Goal: Information Seeking & Learning: Find specific fact

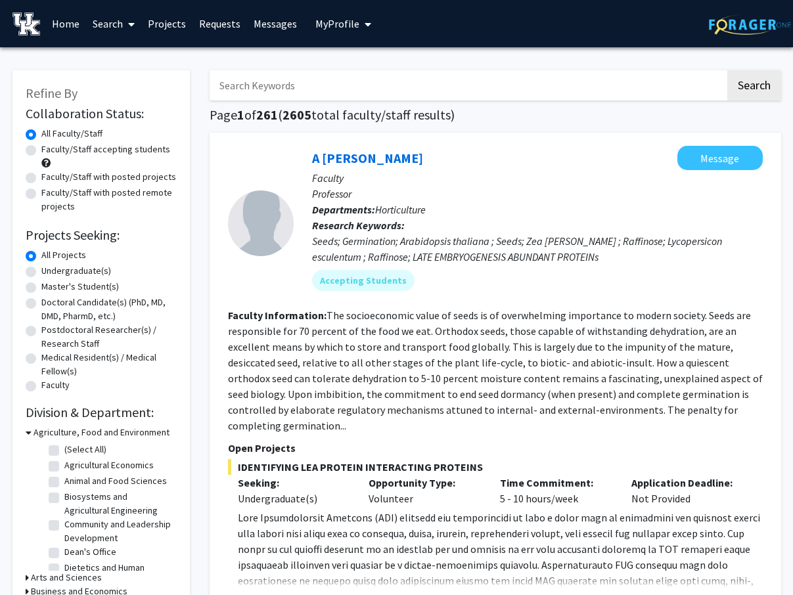
click at [120, 23] on link "Search" at bounding box center [113, 24] width 55 height 46
click at [125, 57] on span "Faculty/Staff" at bounding box center [134, 60] width 97 height 26
click at [309, 95] on input "Search Keywords" at bounding box center [466, 85] width 515 height 30
type input "[PERSON_NAME]"
click at [727, 70] on button "Search" at bounding box center [754, 85] width 54 height 30
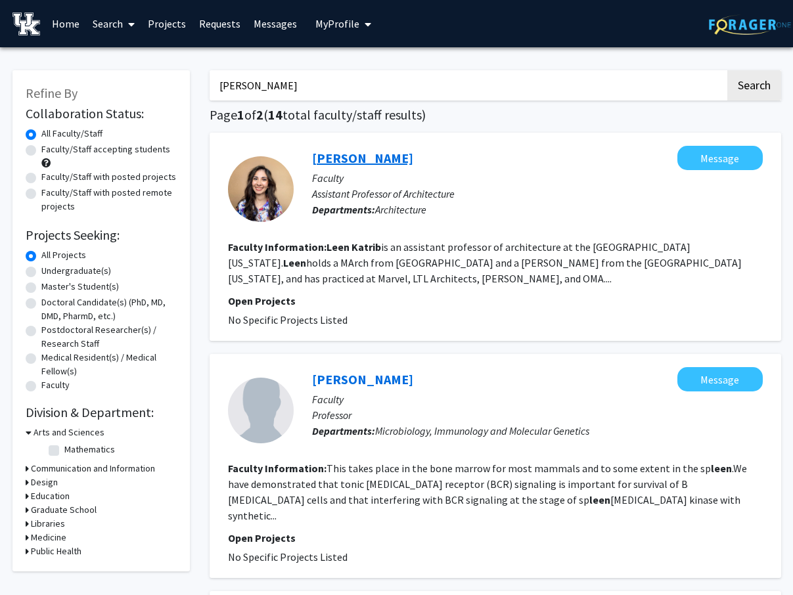
click at [349, 156] on link "[PERSON_NAME]" at bounding box center [362, 158] width 101 height 16
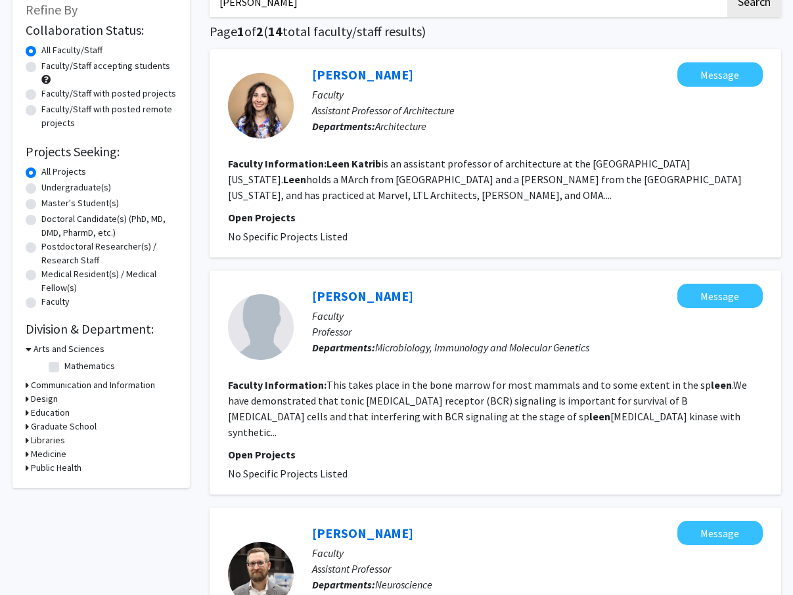
scroll to position [89, 0]
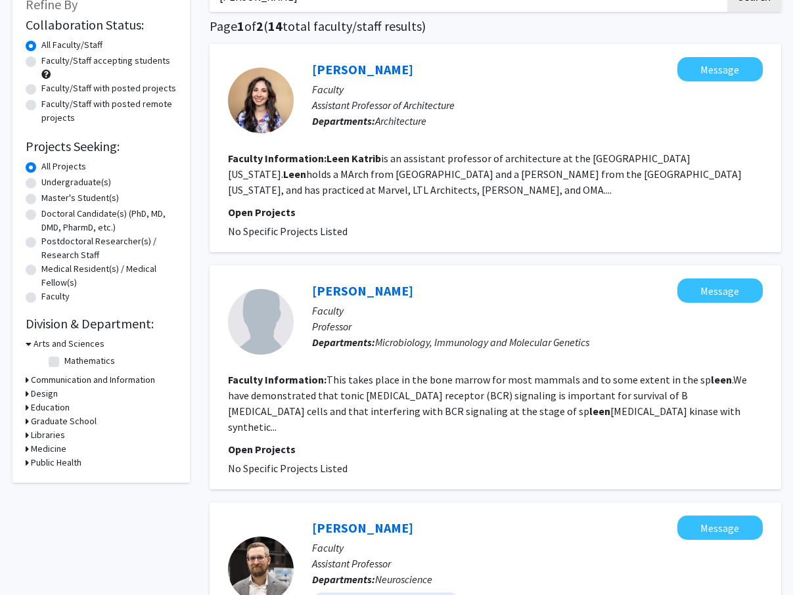
click at [44, 395] on h3 "Design" at bounding box center [44, 394] width 27 height 14
click at [64, 412] on label "Architecture" at bounding box center [88, 411] width 49 height 14
click at [64, 412] on input "Architecture" at bounding box center [68, 408] width 9 height 9
checkbox input "true"
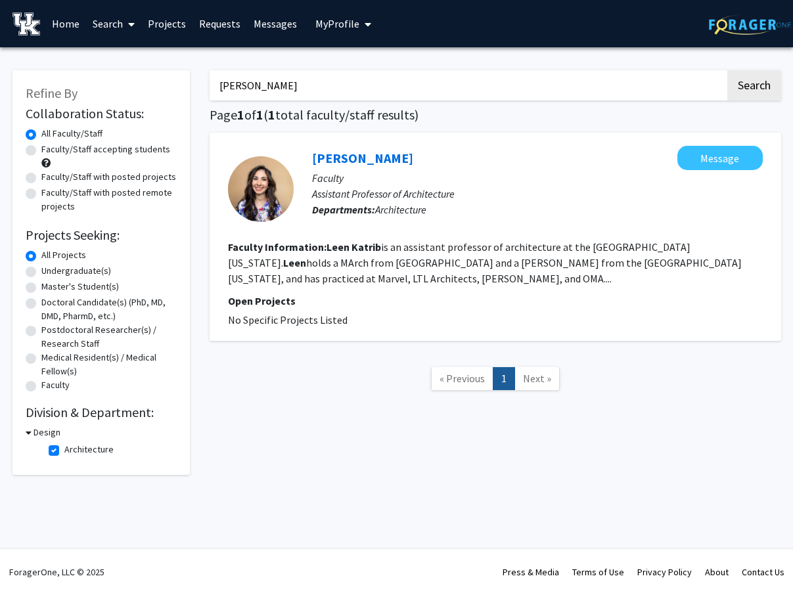
drag, startPoint x: 399, startPoint y: 87, endPoint x: 183, endPoint y: 66, distance: 217.7
click at [183, 66] on div "Refine By Collaboration Status: Collaboration Status All Faculty/Staff Collabor…" at bounding box center [397, 266] width 788 height 418
click at [64, 454] on label "Architecture" at bounding box center [88, 450] width 49 height 14
click at [64, 451] on input "Architecture" at bounding box center [68, 447] width 9 height 9
checkbox input "false"
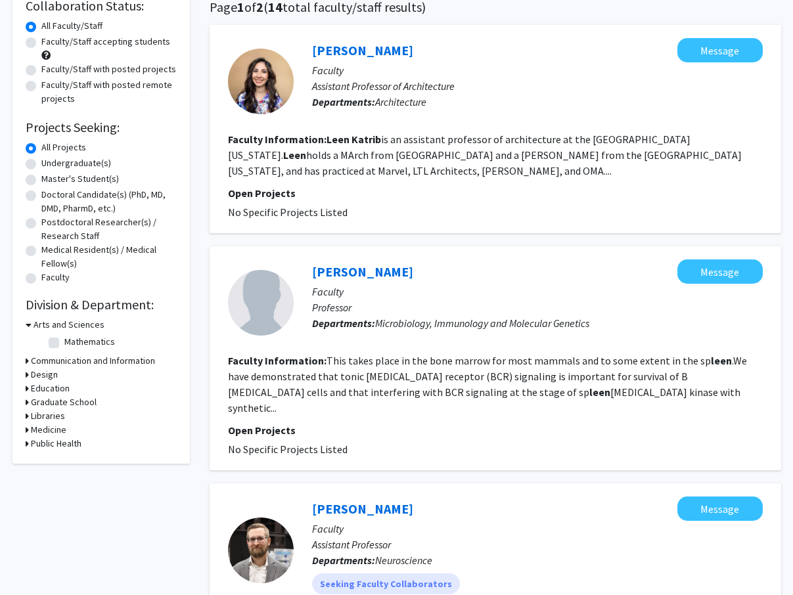
scroll to position [116, 0]
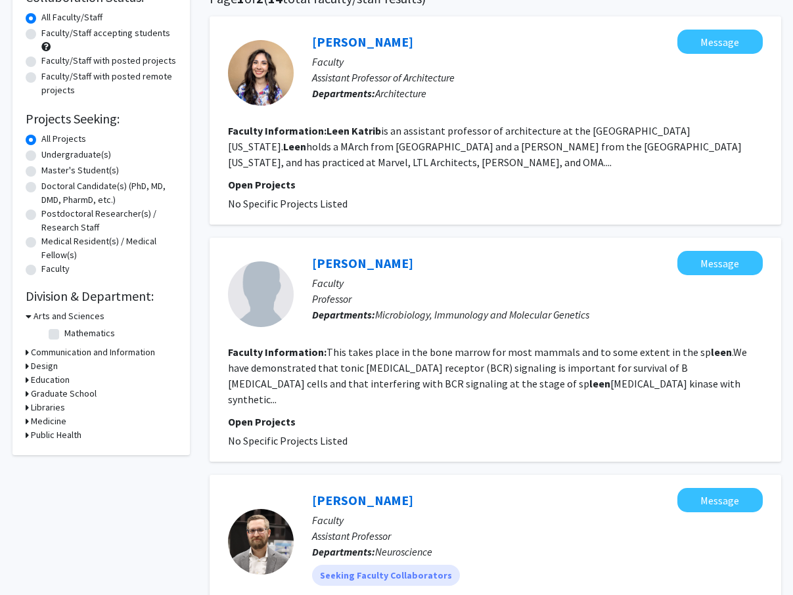
click at [26, 364] on icon at bounding box center [27, 366] width 3 height 14
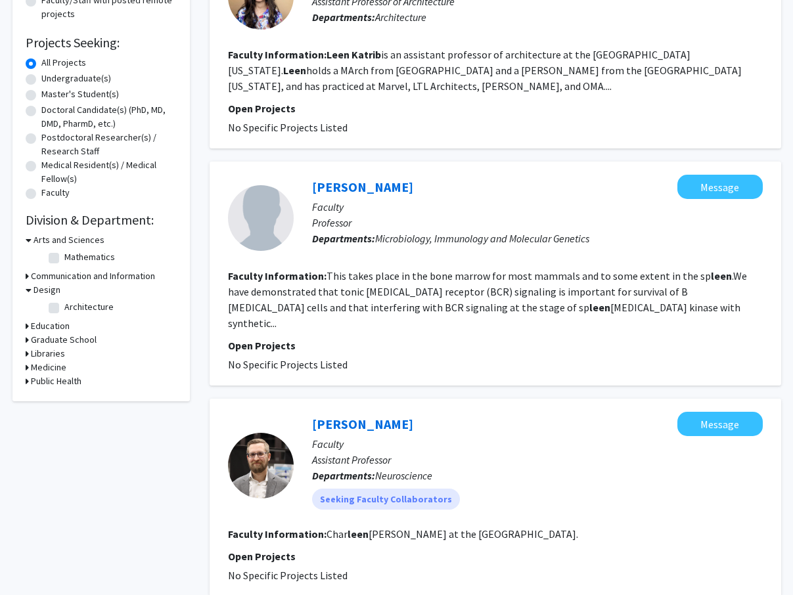
scroll to position [200, 0]
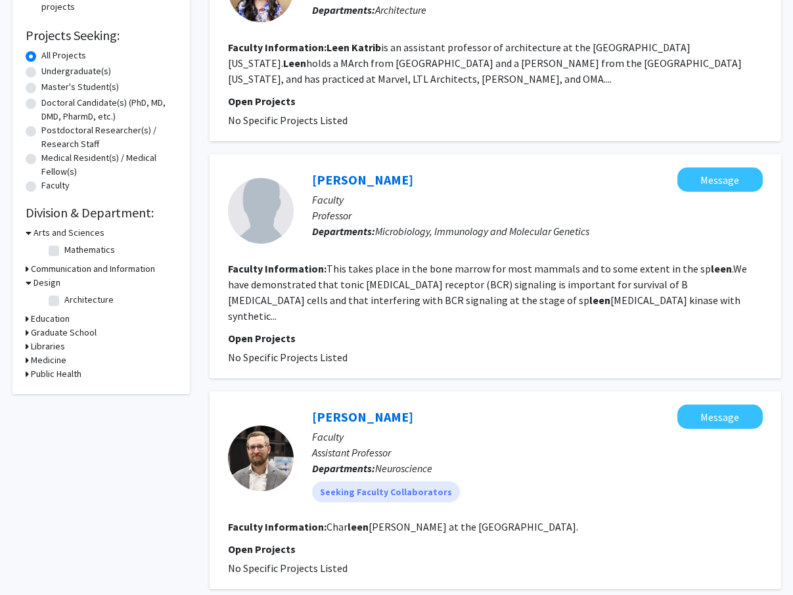
click at [41, 284] on h3 "Design" at bounding box center [46, 283] width 27 height 14
click at [41, 284] on h3 "Design" at bounding box center [44, 283] width 27 height 14
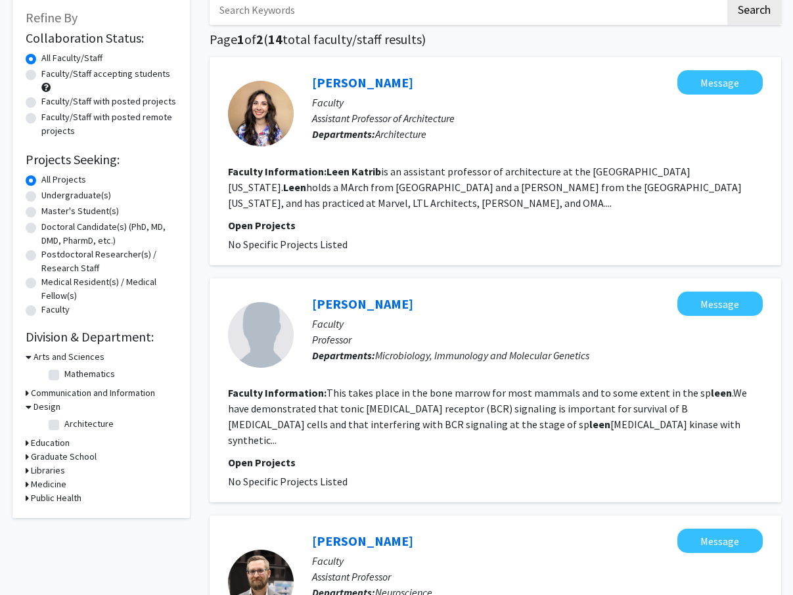
scroll to position [0, 0]
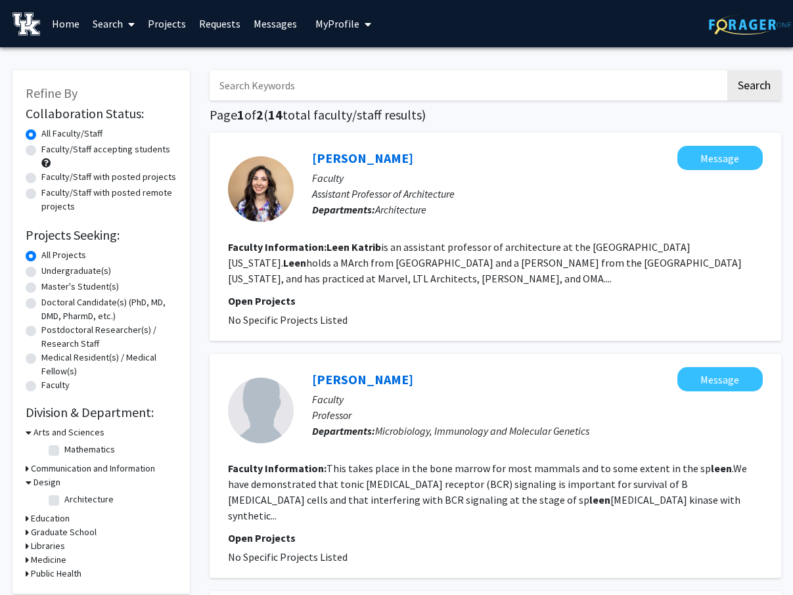
click at [41, 254] on label "All Projects" at bounding box center [63, 255] width 45 height 14
click at [41, 254] on input "All Projects" at bounding box center [45, 252] width 9 height 9
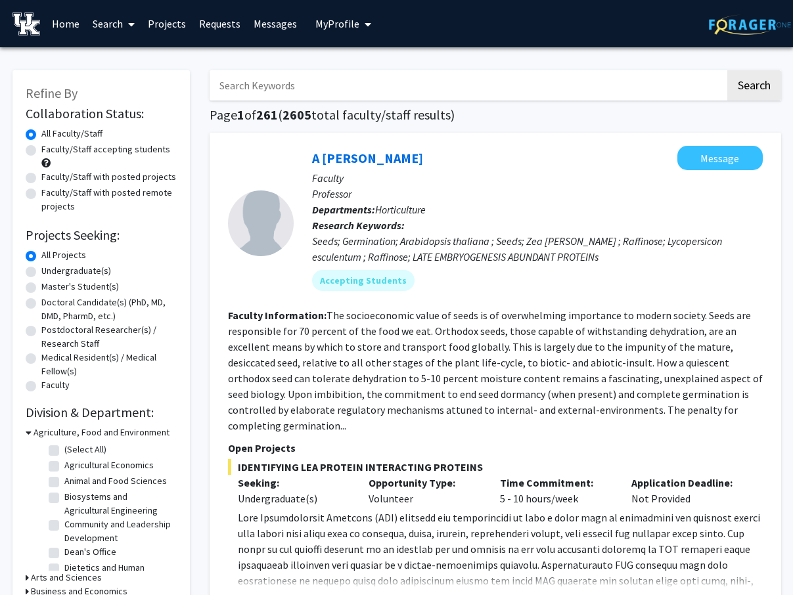
click at [118, 26] on link "Search" at bounding box center [113, 24] width 55 height 46
click at [123, 85] on span "Students" at bounding box center [126, 87] width 80 height 26
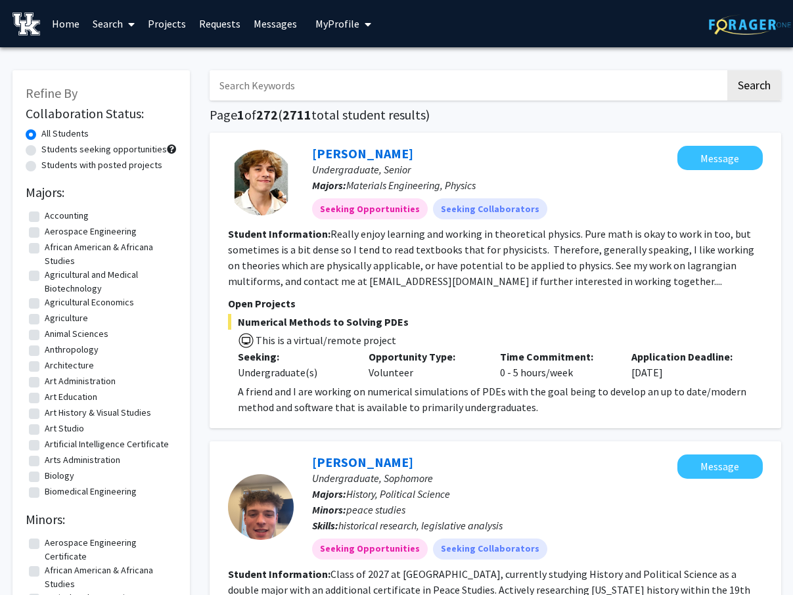
click at [259, 87] on input "Search Keywords" at bounding box center [466, 85] width 515 height 30
click at [727, 70] on button "Search" at bounding box center [754, 85] width 54 height 30
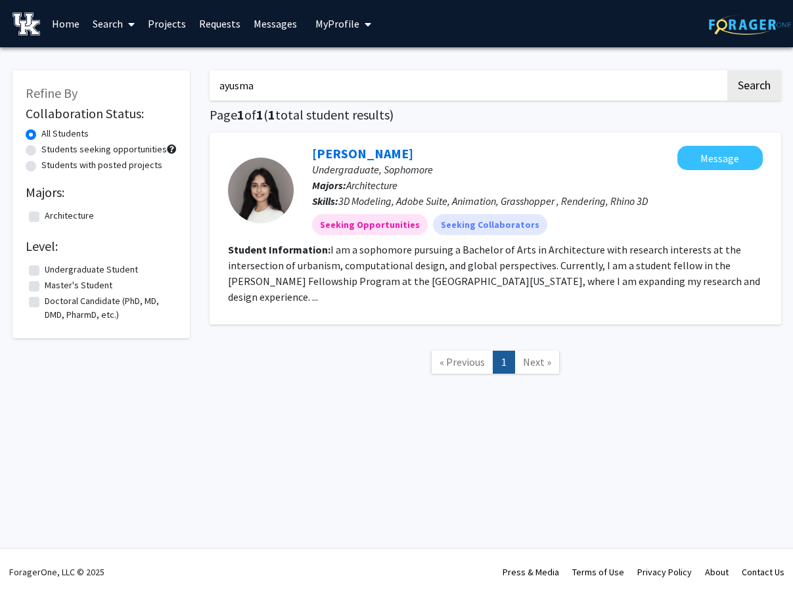
drag, startPoint x: 278, startPoint y: 93, endPoint x: 152, endPoint y: 92, distance: 126.1
click at [152, 92] on div "Refine By Collaboration Status: All Students Students seeking opportunities Stu…" at bounding box center [397, 228] width 788 height 343
drag, startPoint x: 265, startPoint y: 87, endPoint x: 139, endPoint y: 86, distance: 126.1
click at [139, 86] on div "Refine By Collaboration Status: All Students Students seeking opportunities Stu…" at bounding box center [397, 228] width 788 height 343
click at [727, 70] on button "Search" at bounding box center [754, 85] width 54 height 30
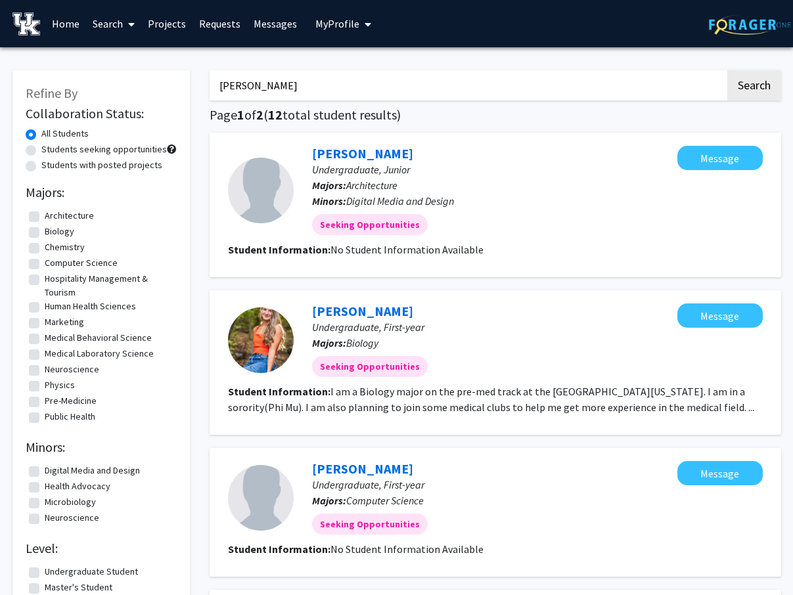
drag, startPoint x: 271, startPoint y: 83, endPoint x: 142, endPoint y: 87, distance: 128.1
click at [727, 70] on button "Search" at bounding box center [754, 85] width 54 height 30
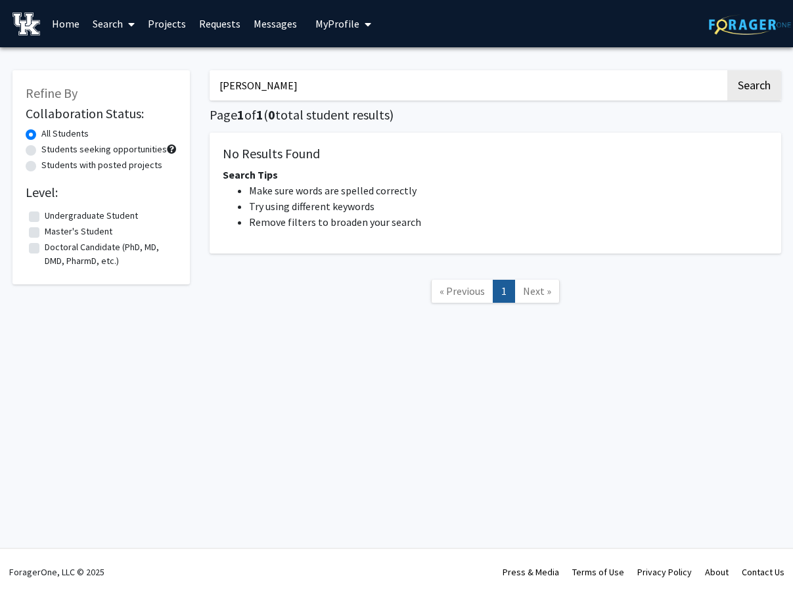
drag, startPoint x: 253, startPoint y: 83, endPoint x: 127, endPoint y: 83, distance: 126.1
click at [127, 83] on div "Refine By Collaboration Status: All Students Students seeking opportunities Stu…" at bounding box center [397, 193] width 788 height 273
click at [727, 70] on button "Search" at bounding box center [754, 85] width 54 height 30
click at [757, 85] on button "Search" at bounding box center [754, 85] width 54 height 30
drag, startPoint x: 264, startPoint y: 93, endPoint x: 166, endPoint y: 93, distance: 97.8
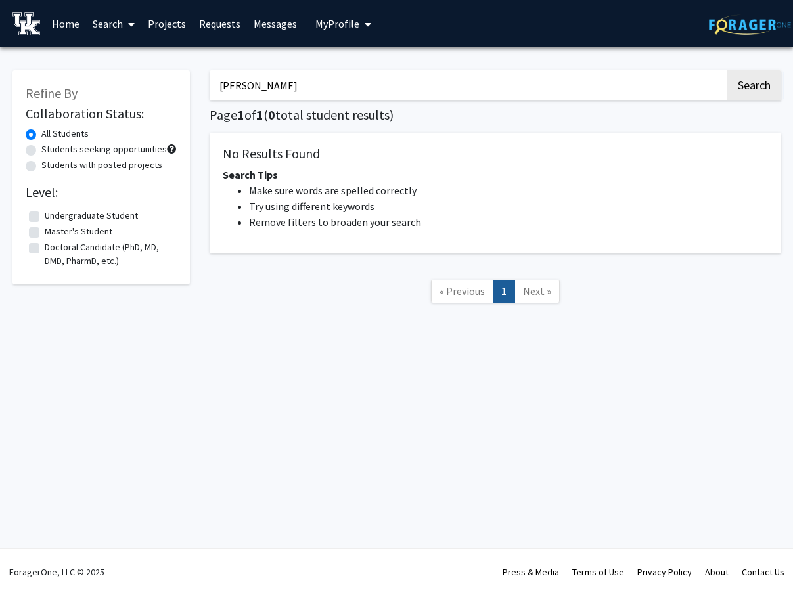
click at [166, 93] on div "Refine By Collaboration Status: All Students Students seeking opportunities Stu…" at bounding box center [397, 193] width 788 height 273
drag, startPoint x: 271, startPoint y: 80, endPoint x: 143, endPoint y: 80, distance: 127.4
click at [143, 80] on div "Refine By Collaboration Status: All Students Students seeking opportunities Stu…" at bounding box center [397, 193] width 788 height 273
type input "gumina"
click at [727, 70] on button "Search" at bounding box center [754, 85] width 54 height 30
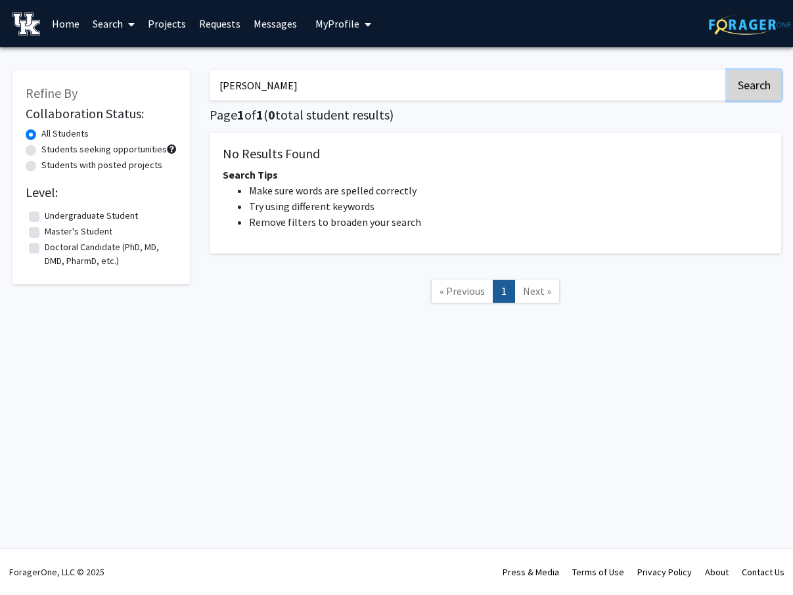
click at [764, 81] on button "Search" at bounding box center [754, 85] width 54 height 30
click at [116, 20] on link "Search" at bounding box center [113, 24] width 55 height 46
click at [122, 58] on span "Faculty/Staff" at bounding box center [134, 60] width 97 height 26
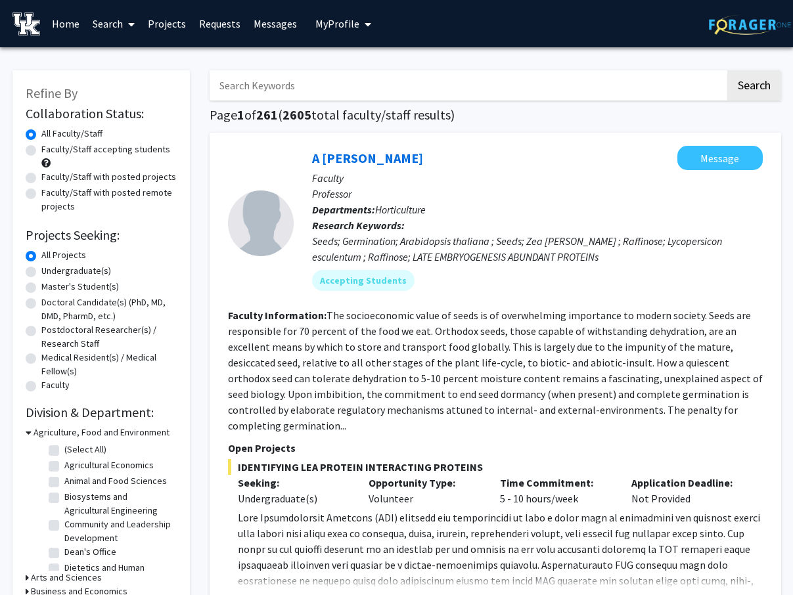
click at [260, 82] on input "Search Keywords" at bounding box center [466, 85] width 515 height 30
type input "scroggin"
click at [727, 70] on button "Search" at bounding box center [754, 85] width 54 height 30
